Goal: Transaction & Acquisition: Book appointment/travel/reservation

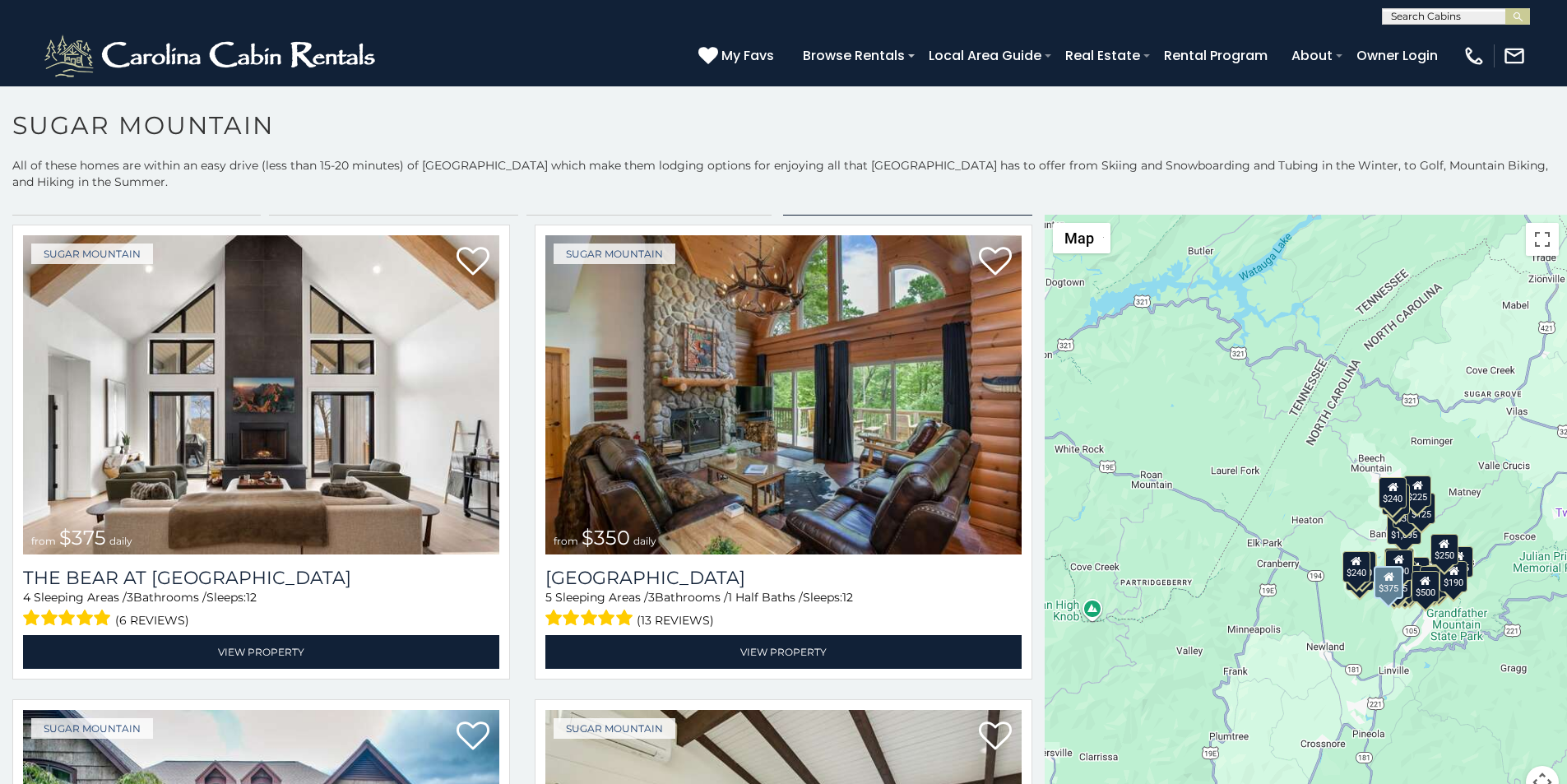
scroll to position [35, 0]
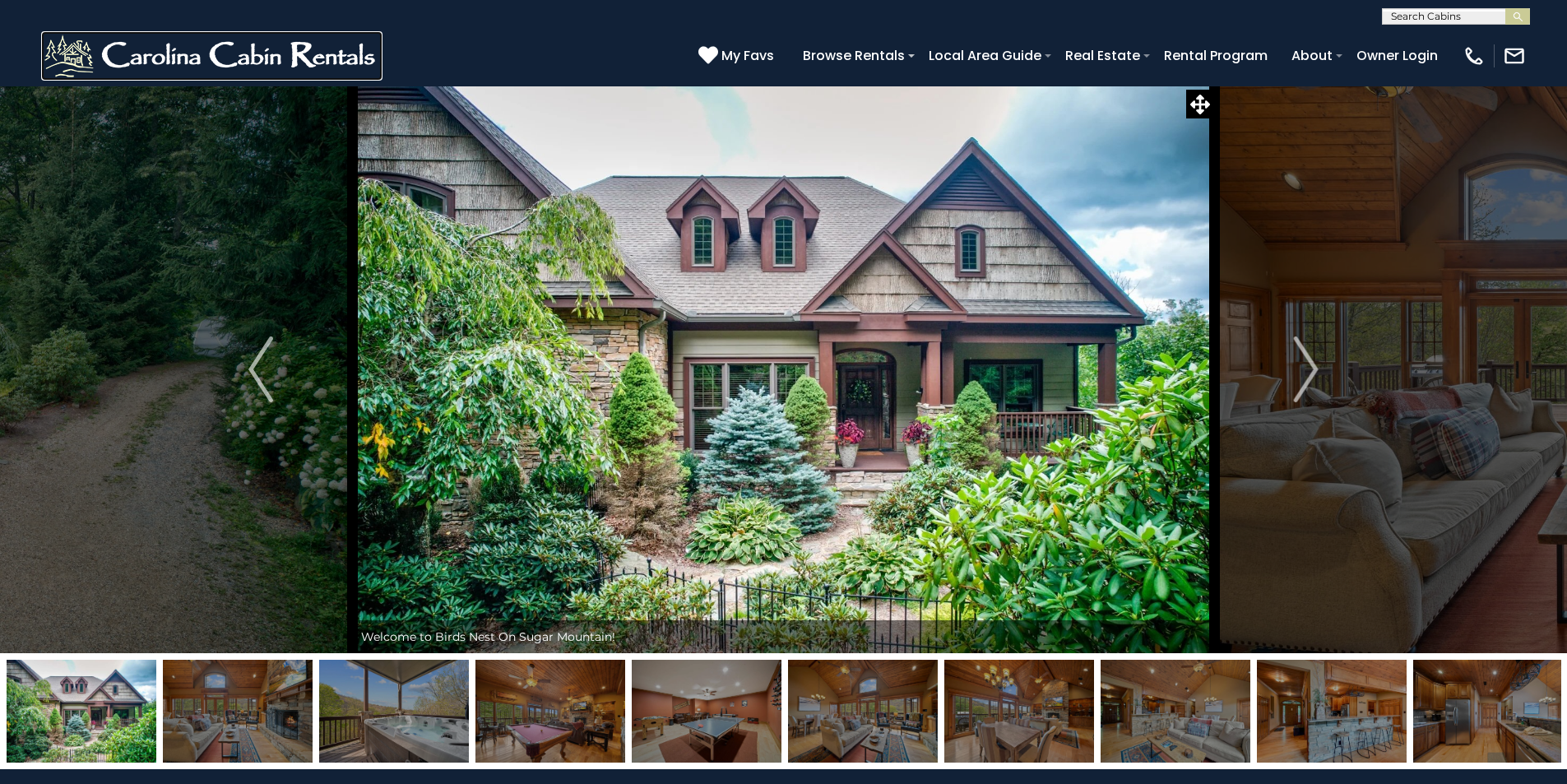
click at [65, 51] on img at bounding box center [212, 56] width 342 height 50
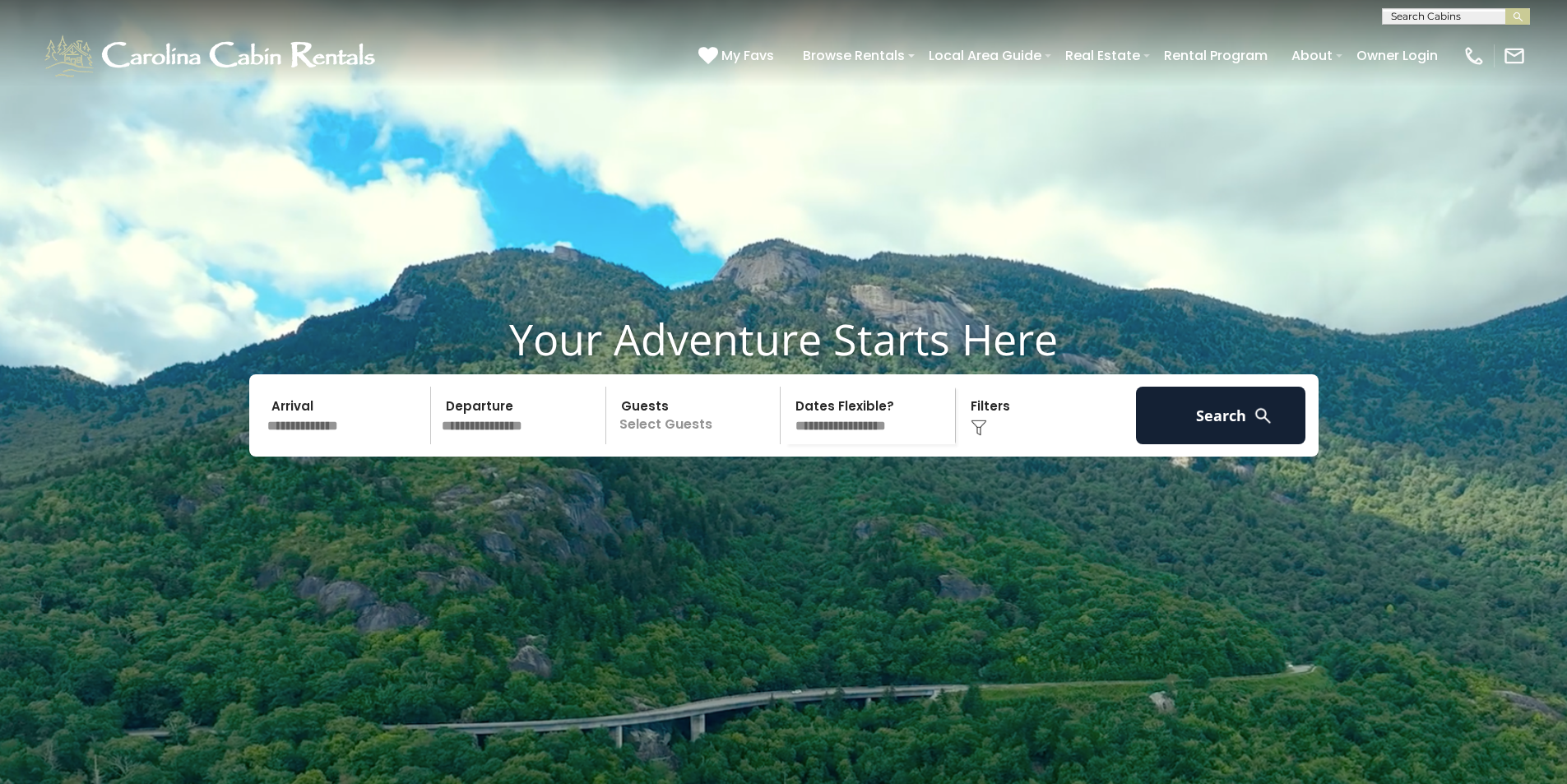
scroll to position [685, 0]
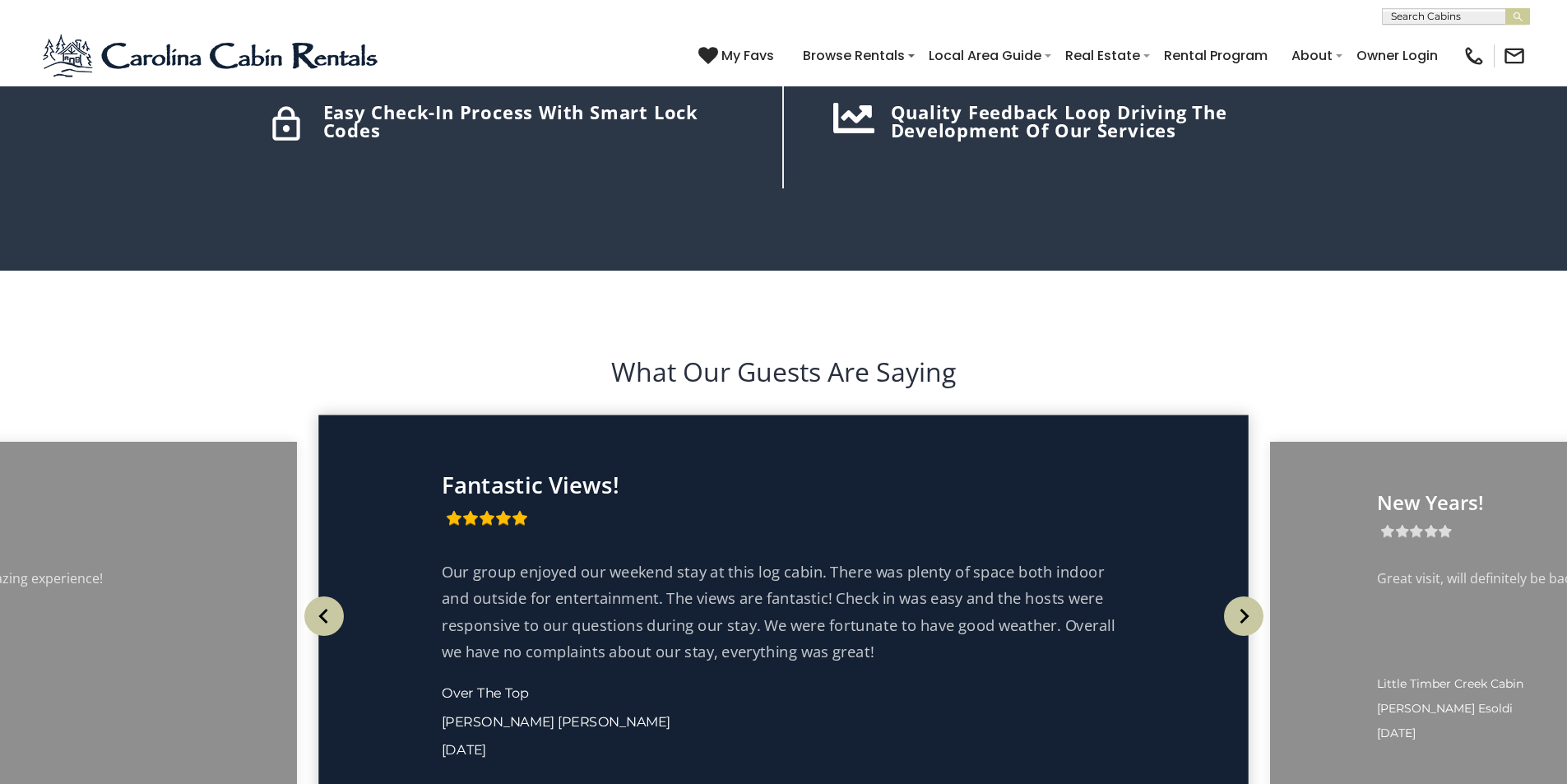
scroll to position [2875, 0]
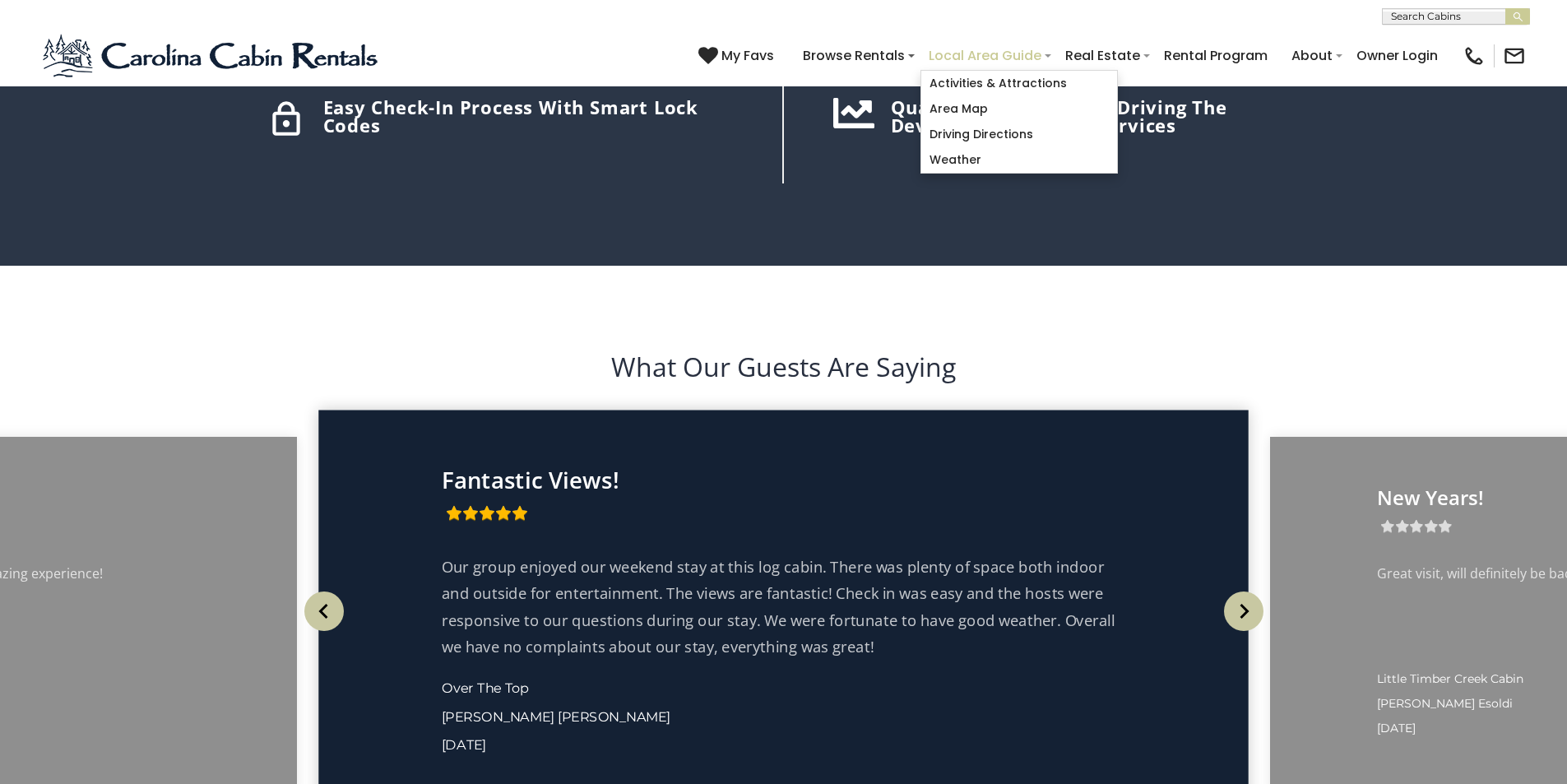
type input "**********"
click at [1050, 46] on link "Local Area Guide" at bounding box center [985, 56] width 129 height 29
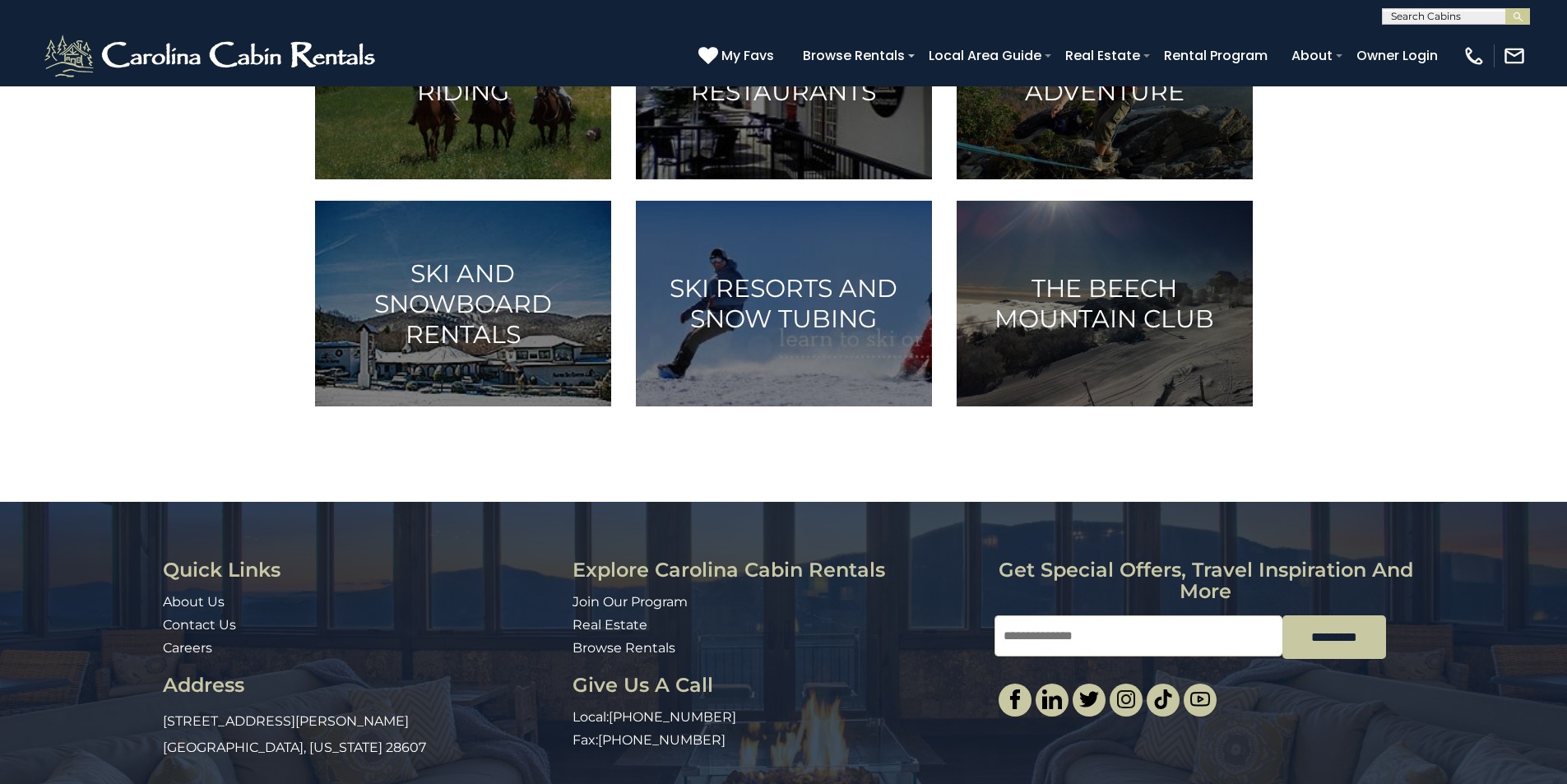
scroll to position [754, 0]
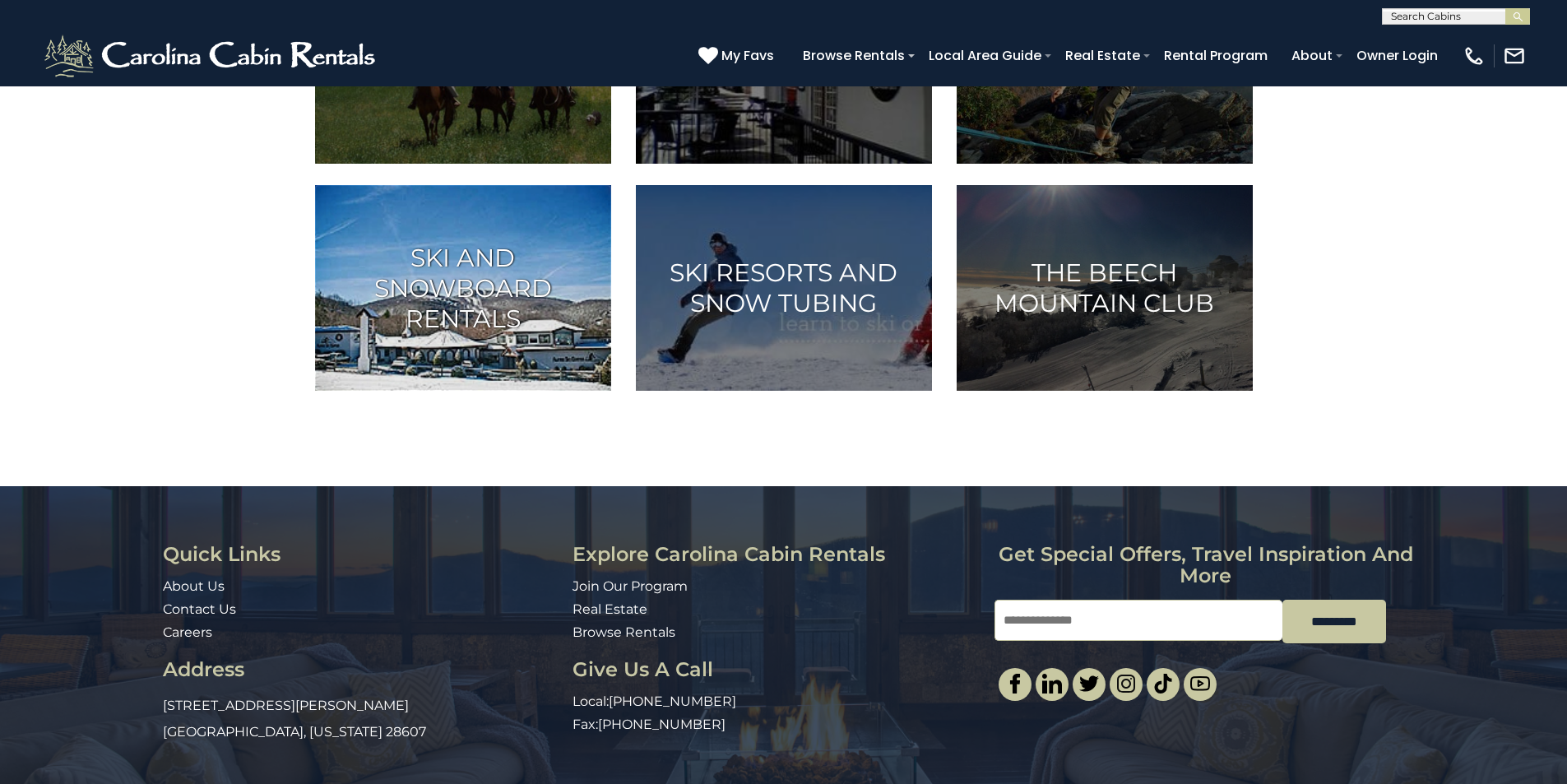
click at [537, 334] on h3 "Ski and Snowboard Rentals" at bounding box center [463, 288] width 255 height 91
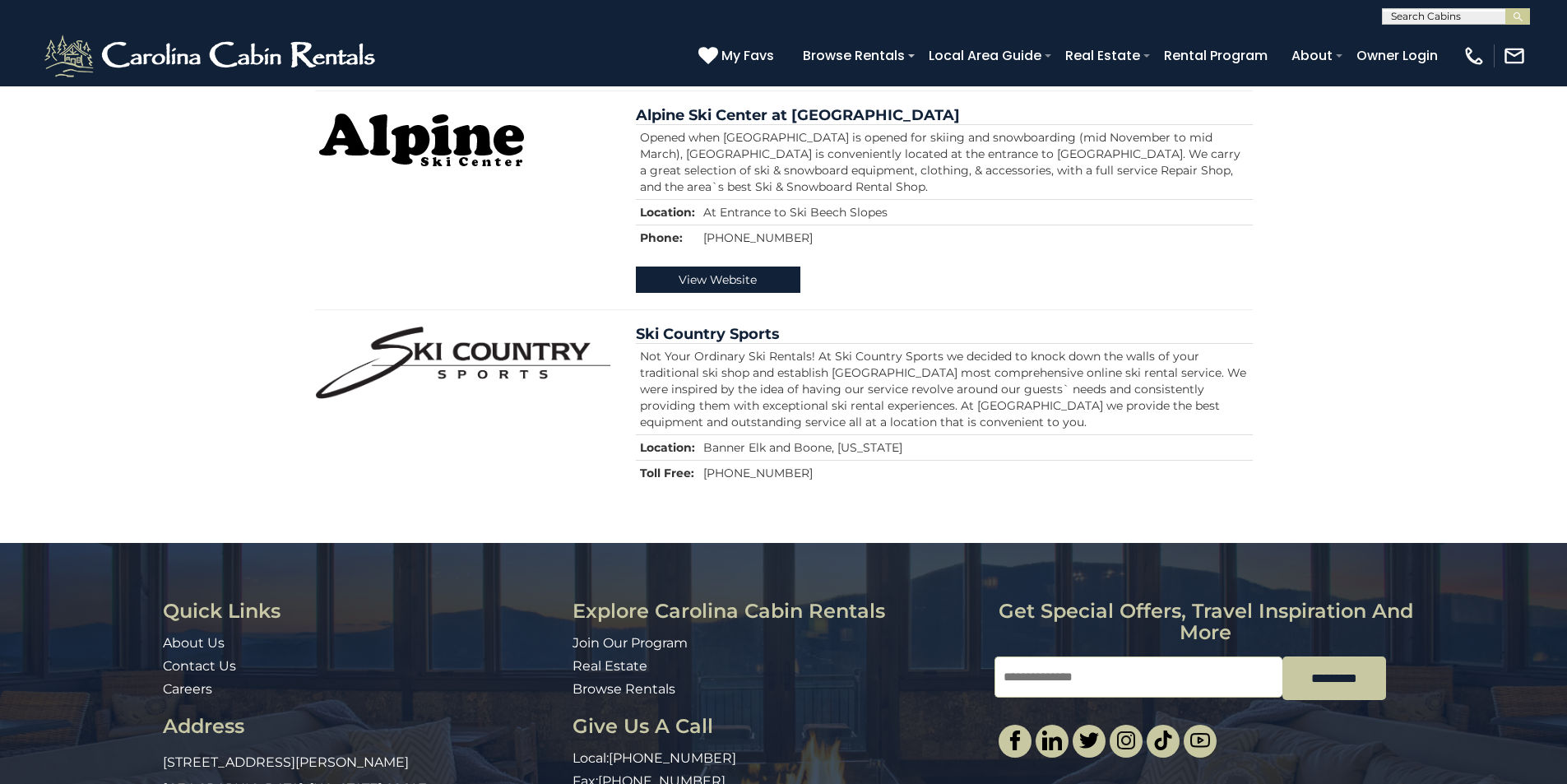
scroll to position [1093, 0]
